Goal: Task Accomplishment & Management: Use online tool/utility

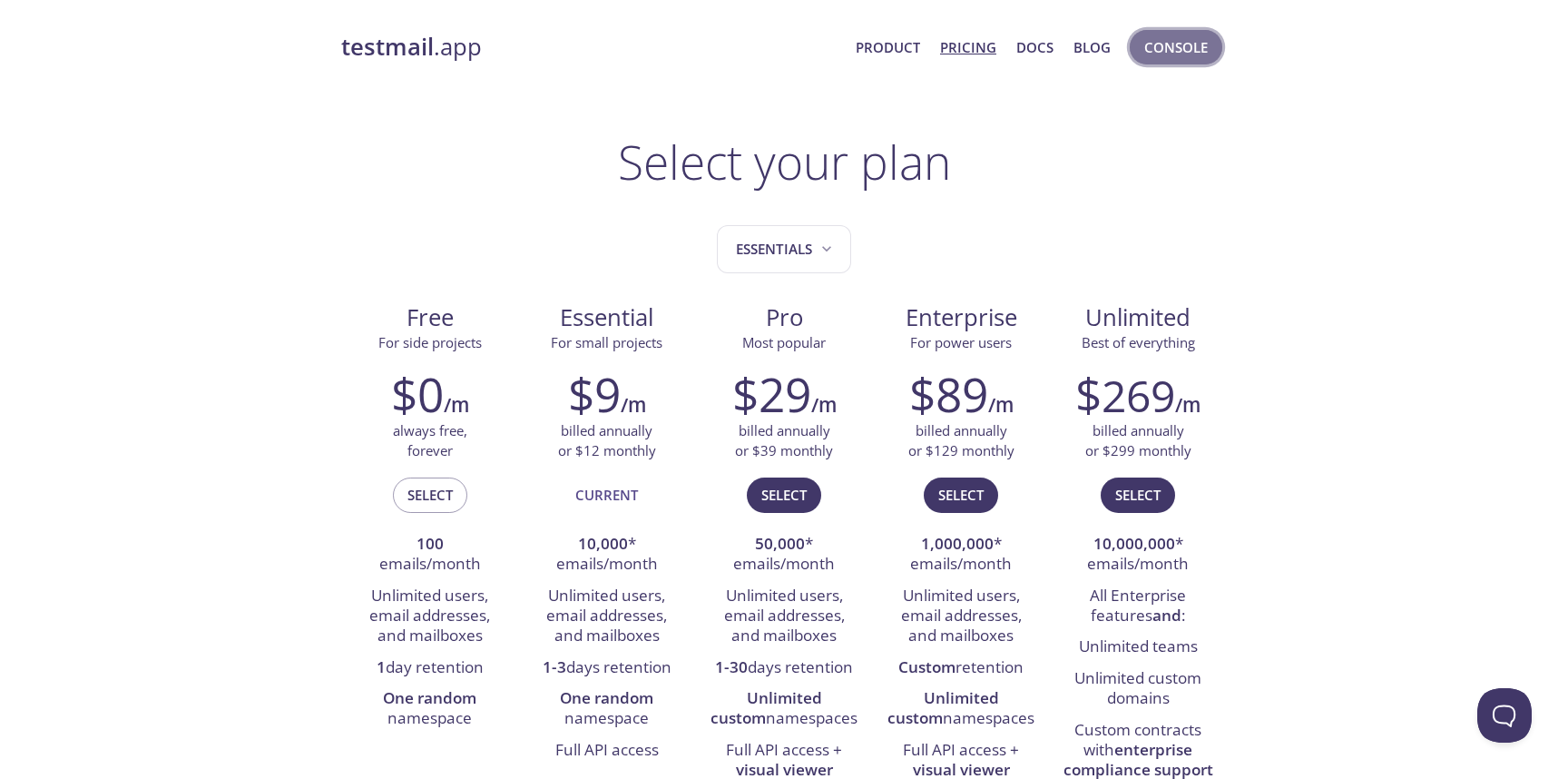
click at [1175, 47] on span "Console" at bounding box center [1175, 48] width 63 height 24
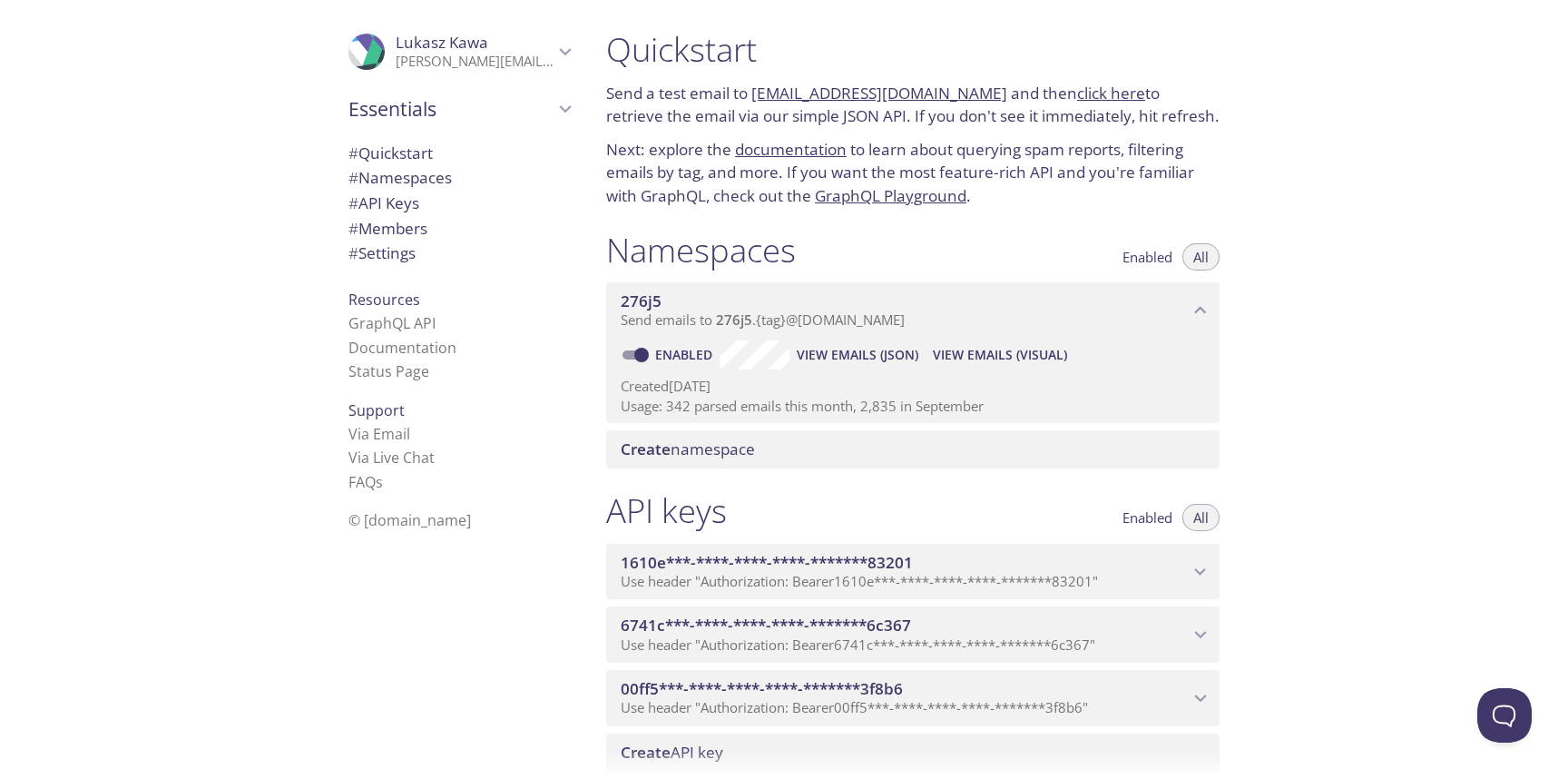
click at [993, 356] on span "View Emails (Visual)" at bounding box center [999, 355] width 134 height 22
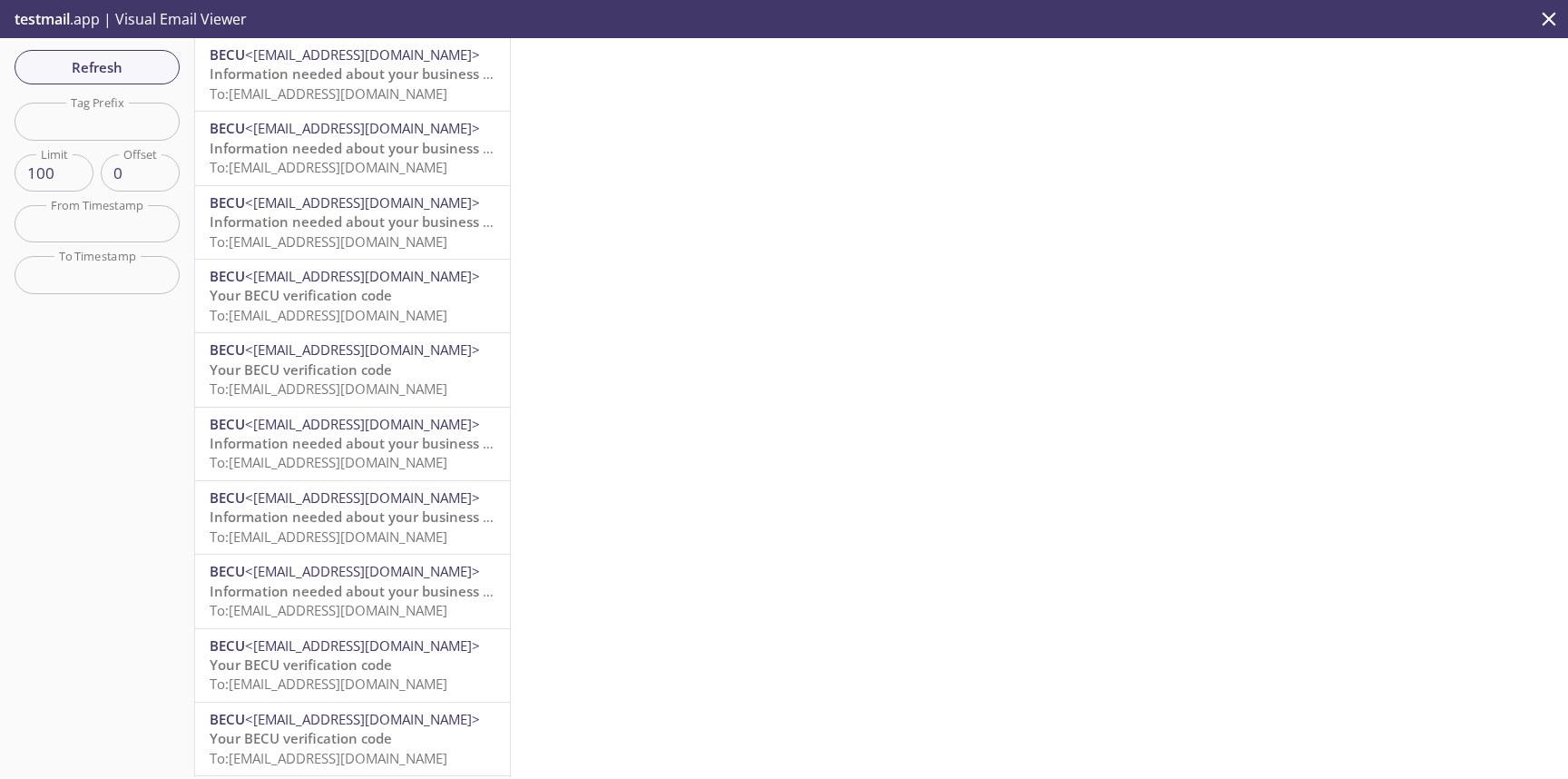
click at [359, 74] on span "Information needed about your business role" at bounding box center [358, 73] width 299 height 18
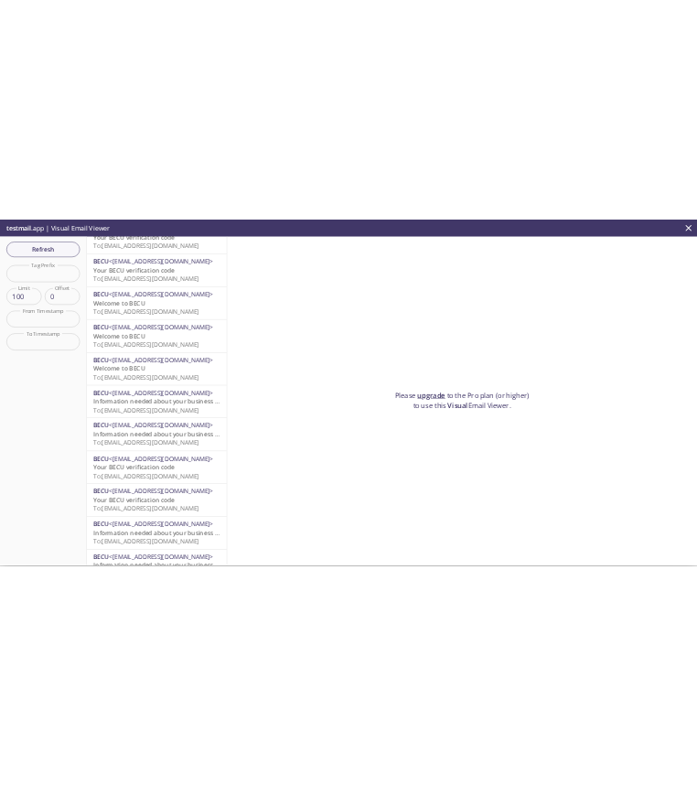
scroll to position [631, 0]
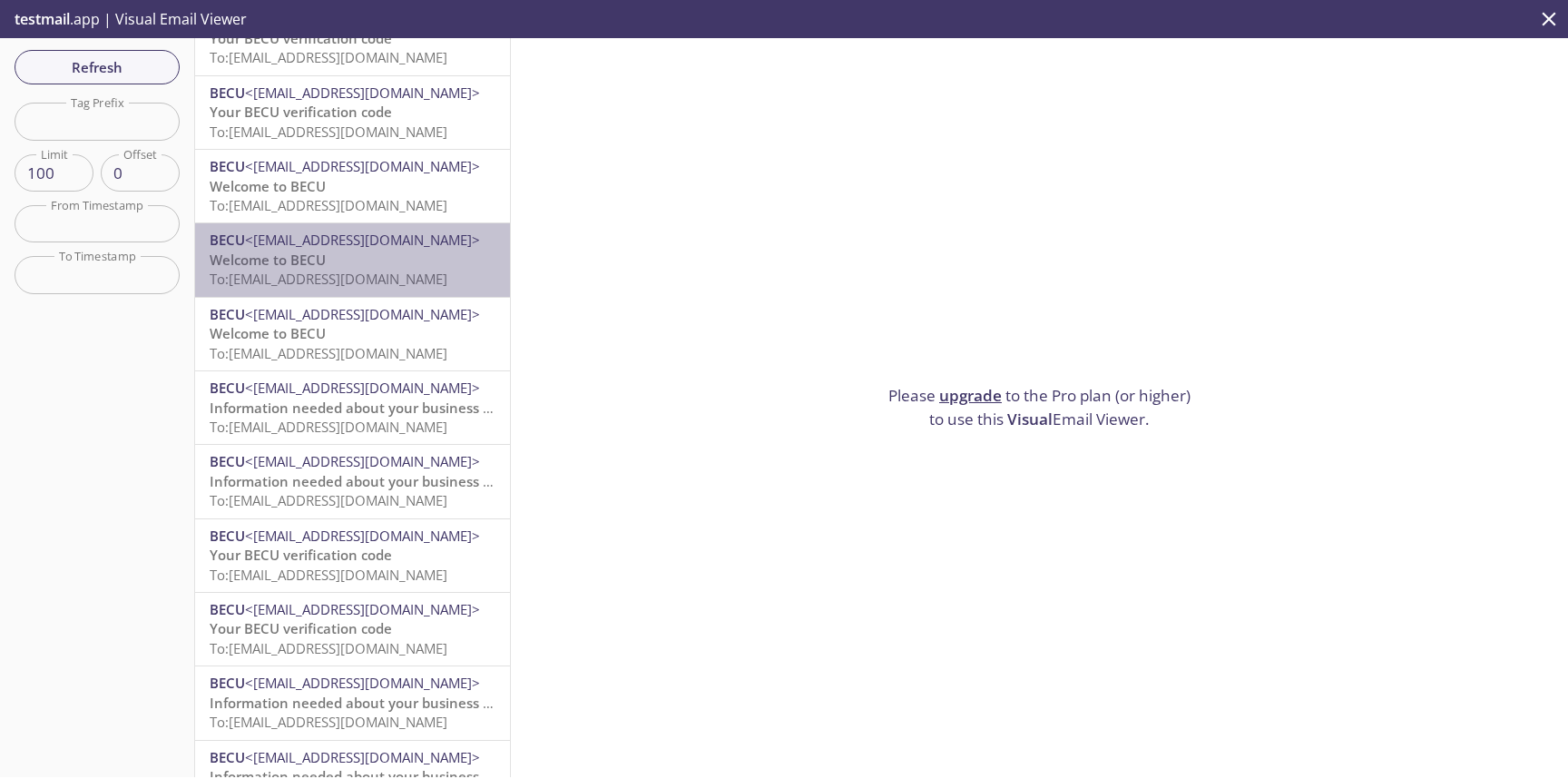
click at [376, 258] on p "Welcome to BECU To: [EMAIL_ADDRESS][DOMAIN_NAME]" at bounding box center [352, 269] width 286 height 39
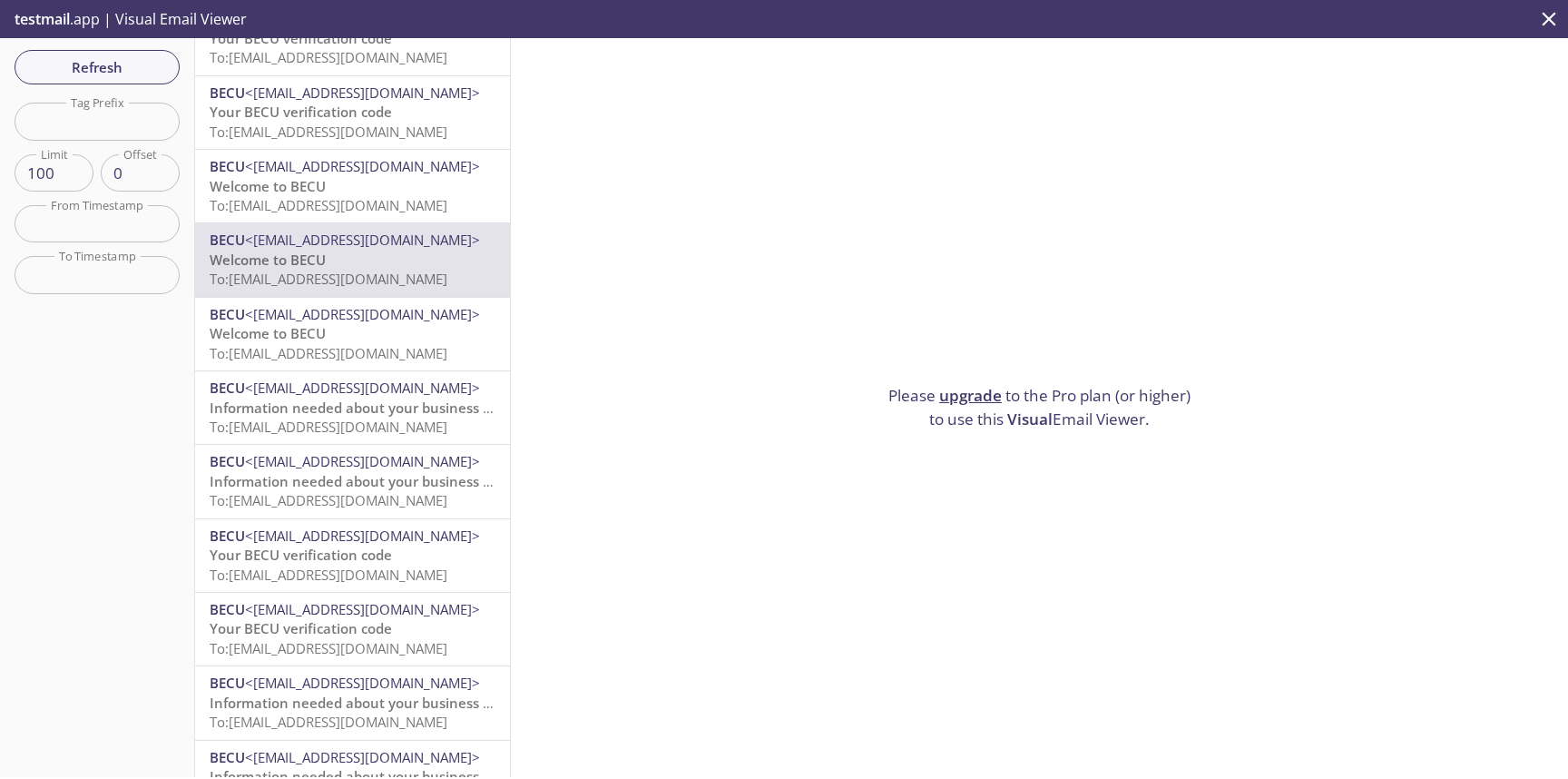
click at [293, 282] on span "To: [EMAIL_ADDRESS][DOMAIN_NAME]" at bounding box center [328, 279] width 238 height 18
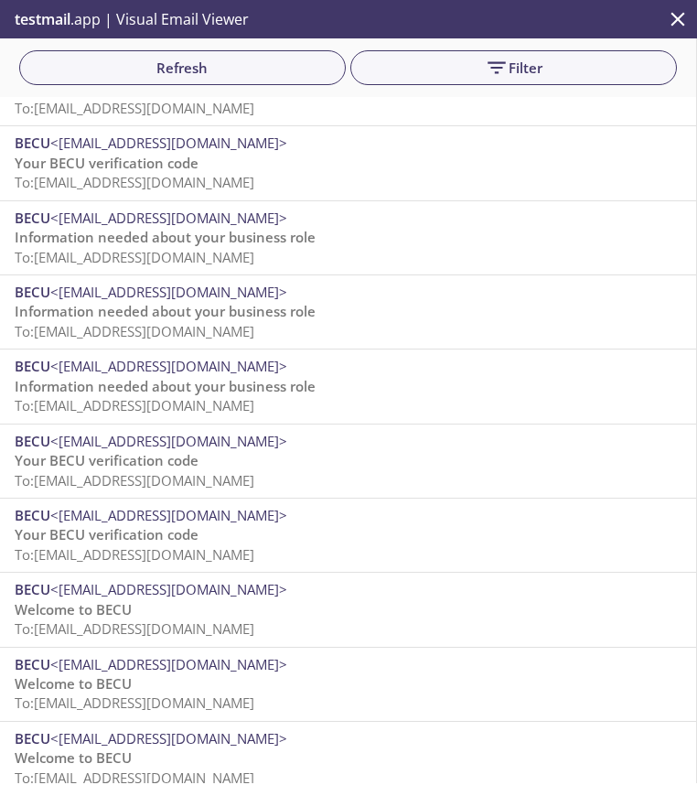
scroll to position [269, 0]
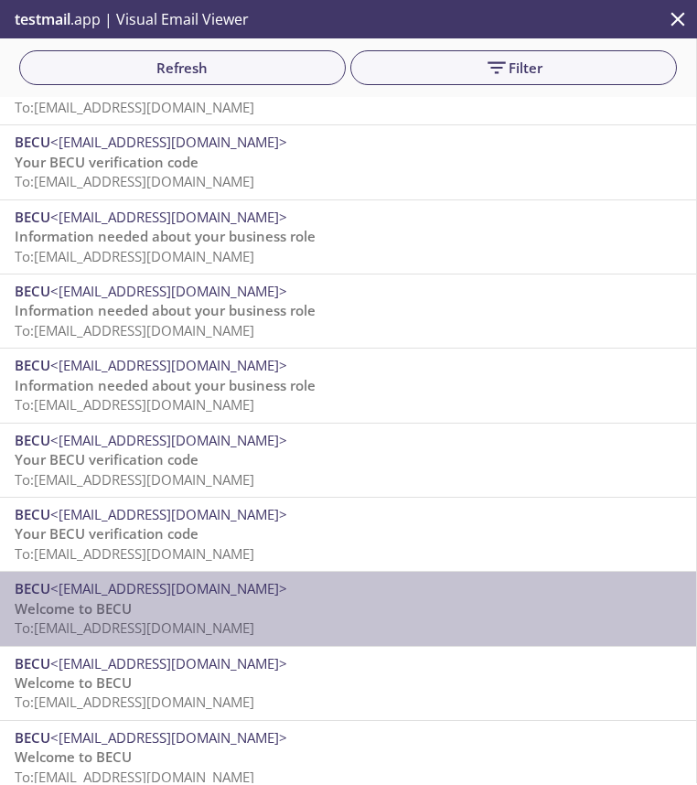
click at [167, 609] on p "Welcome to BECU To: [EMAIL_ADDRESS][DOMAIN_NAME]" at bounding box center [348, 618] width 667 height 39
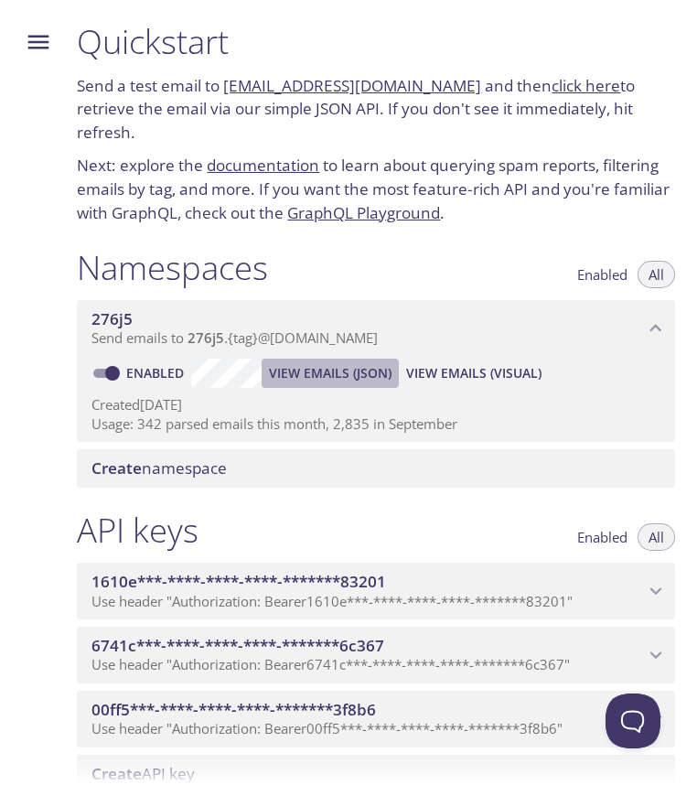
click at [348, 362] on span "View Emails (JSON)" at bounding box center [330, 373] width 123 height 22
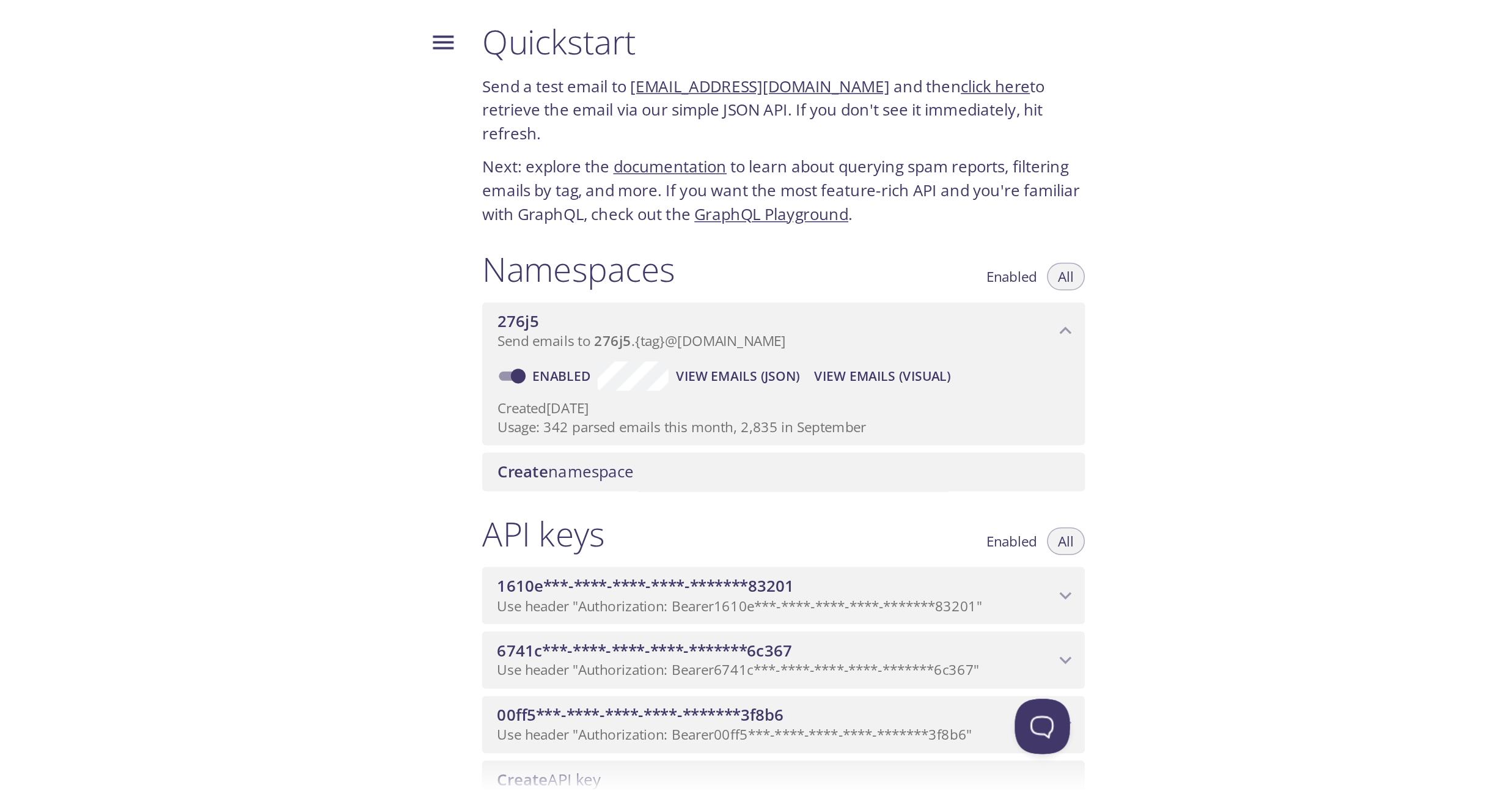
scroll to position [1, 0]
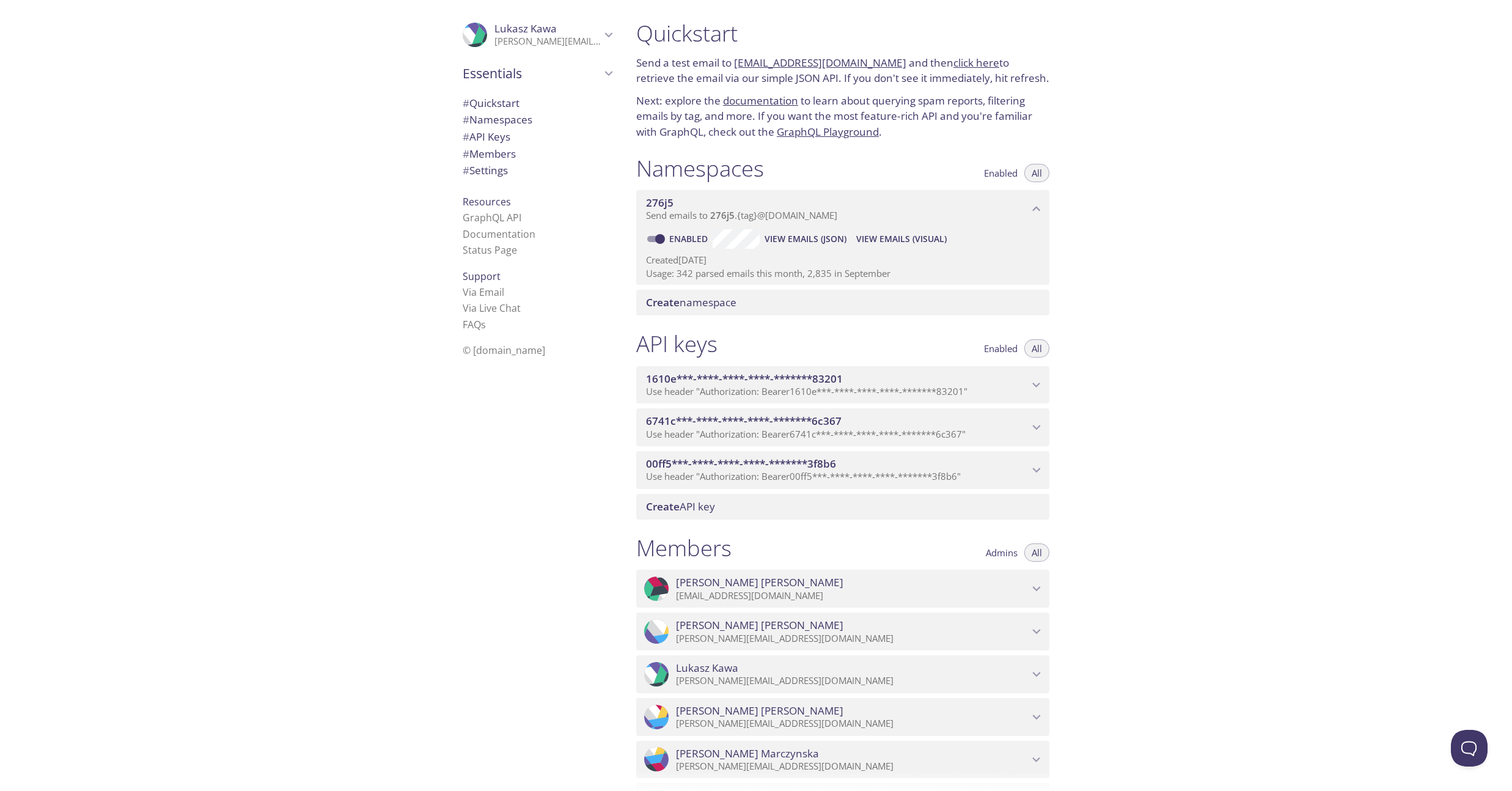
click at [891, 238] on span "View Emails (Visual)" at bounding box center [901, 239] width 90 height 15
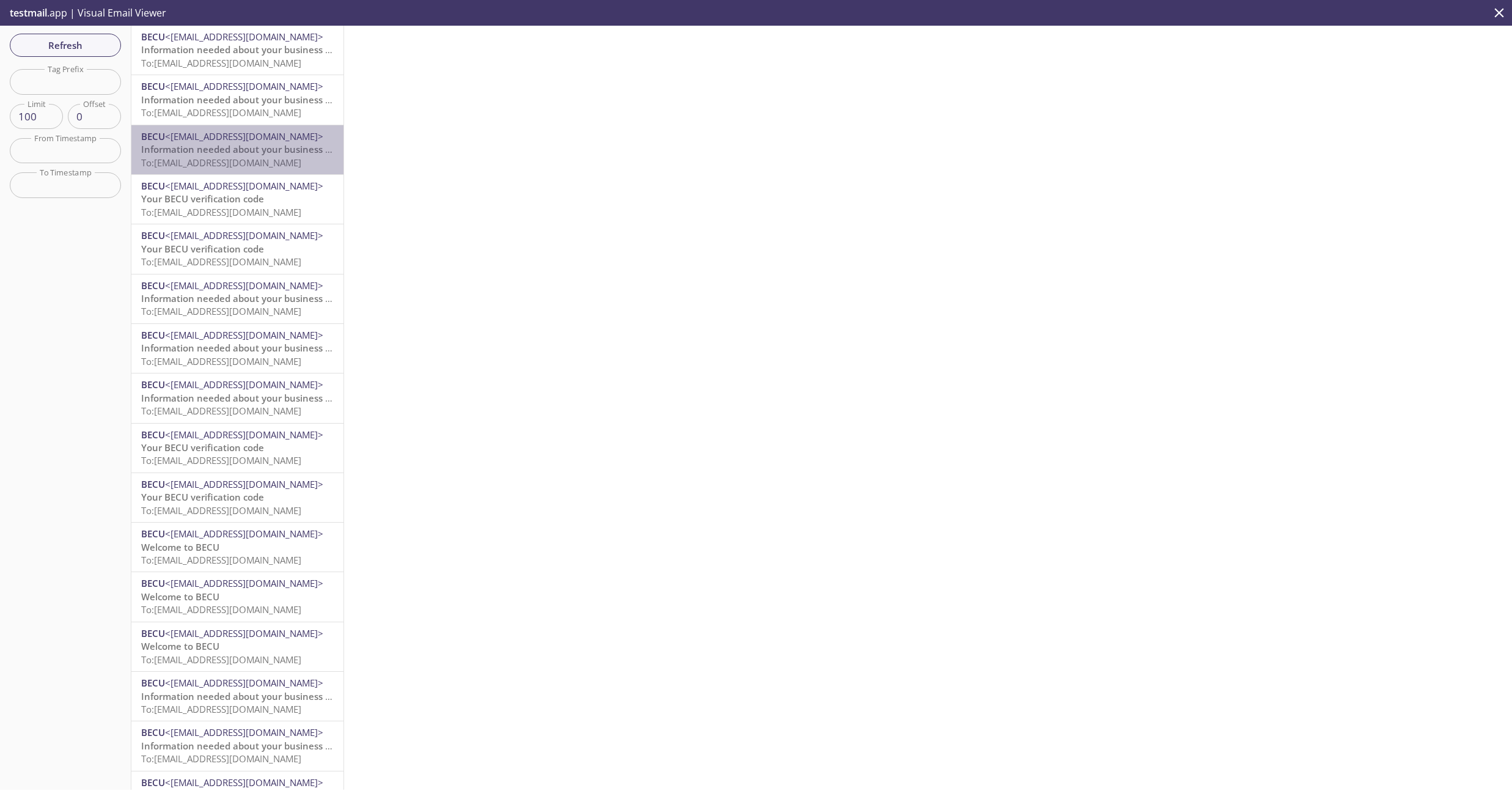
click at [217, 144] on span "Information needed about your business role" at bounding box center [241, 149] width 201 height 12
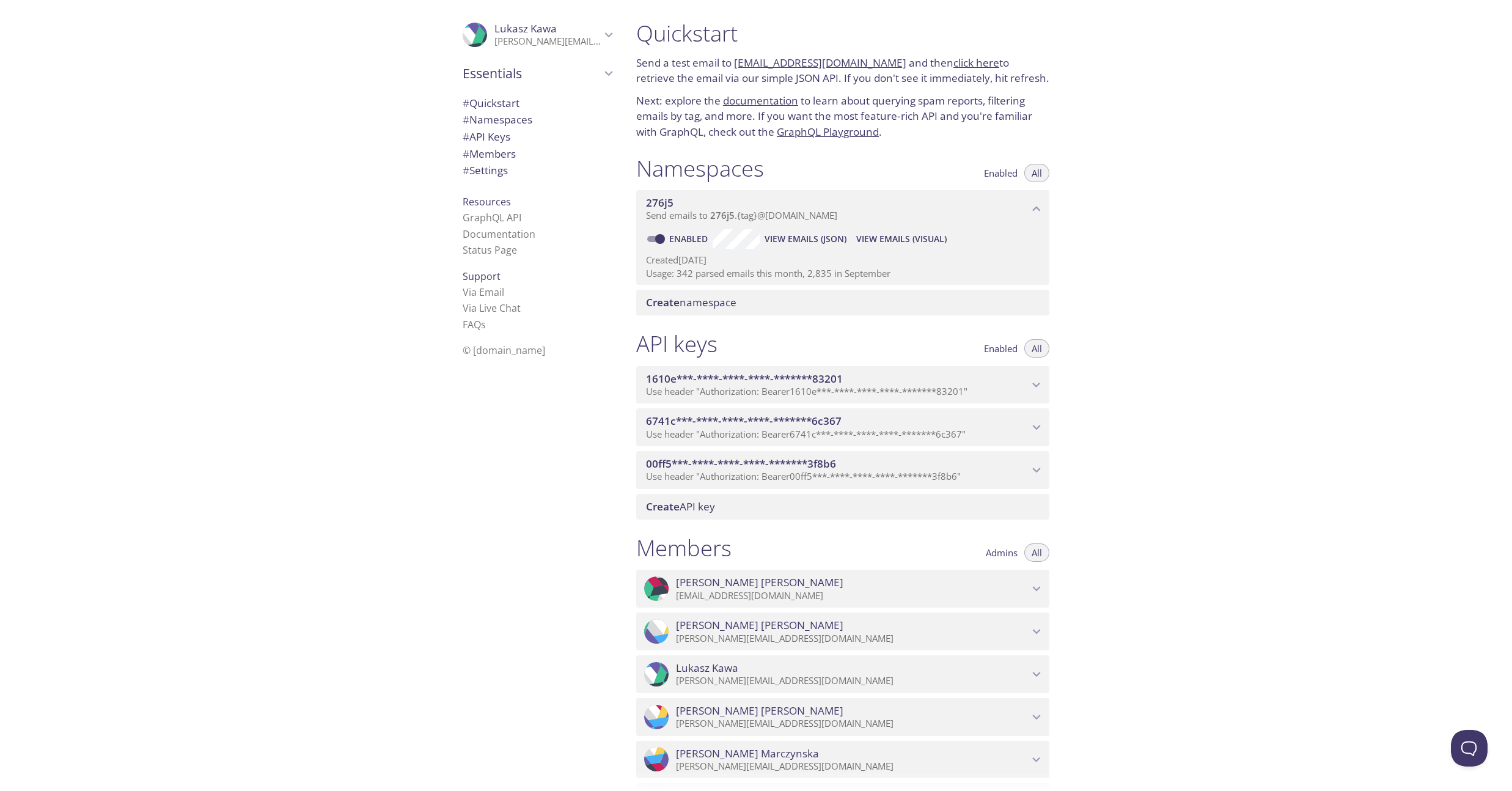
click at [366, 386] on div ".cls-1 { fill: #6d5ca8; } .cls-2 { fill: #3fc191; } .cls-3 { fill: #3b4752; } .…" at bounding box center [313, 396] width 627 height 791
